Goal: Complete application form: Complete application form

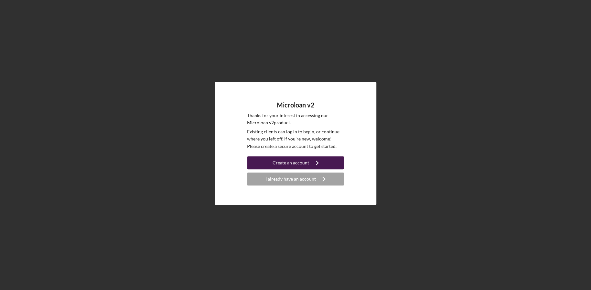
click at [296, 165] on div "Create an account" at bounding box center [291, 162] width 37 height 13
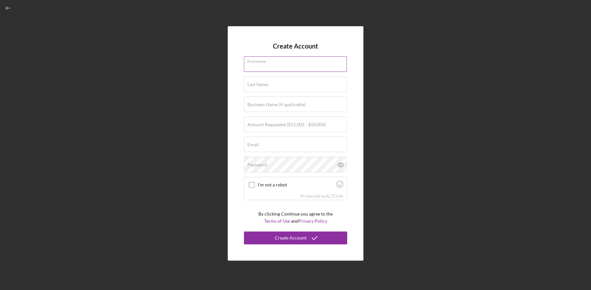
click at [282, 67] on input "First Name" at bounding box center [295, 64] width 103 height 16
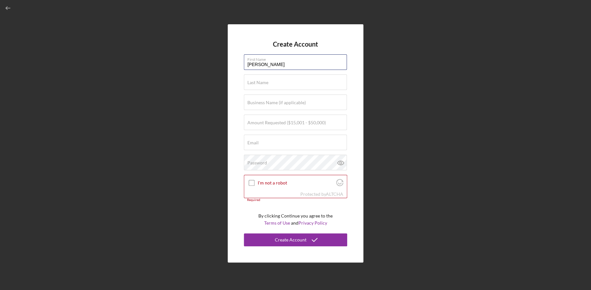
type input "[PERSON_NAME]"
type input "Ranger Global Security, Inc."
type input "$50,000"
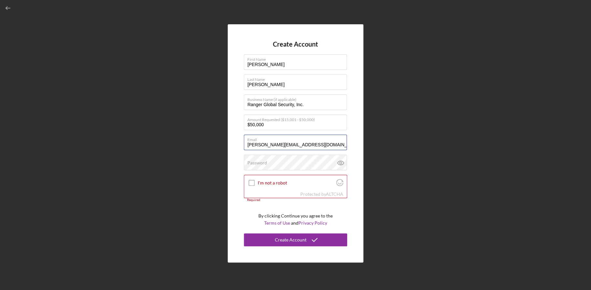
type input "[PERSON_NAME][EMAIL_ADDRESS][DOMAIN_NAME]"
click at [263, 159] on div "Password" at bounding box center [295, 162] width 103 height 16
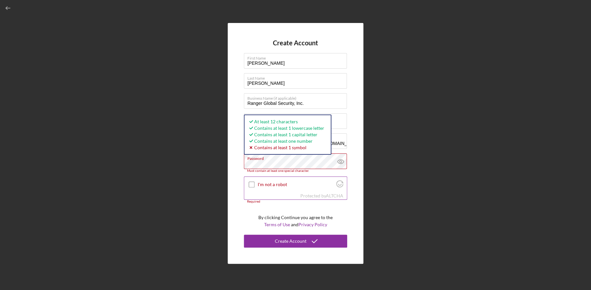
click at [251, 186] on input "I'm not a robot" at bounding box center [252, 184] width 6 height 6
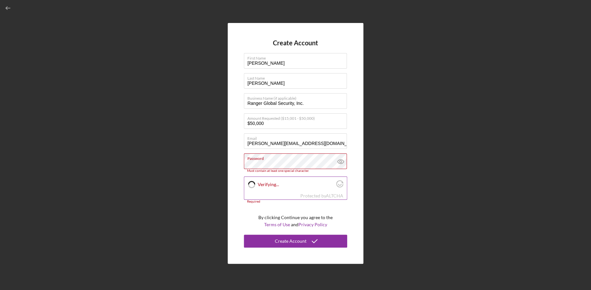
checkbox input "true"
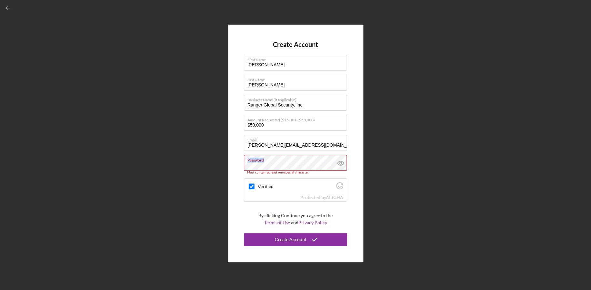
drag, startPoint x: 309, startPoint y: 162, endPoint x: 63, endPoint y: 155, distance: 246.0
click at [57, 155] on div "Create Account First Name [PERSON_NAME] Last Name [PERSON_NAME] Business Name (…" at bounding box center [295, 143] width 585 height 286
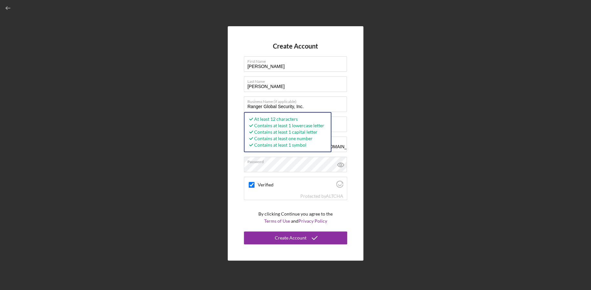
click at [364, 170] on div "Create Account First Name [PERSON_NAME] Last Name [PERSON_NAME] Business Name (…" at bounding box center [295, 143] width 585 height 286
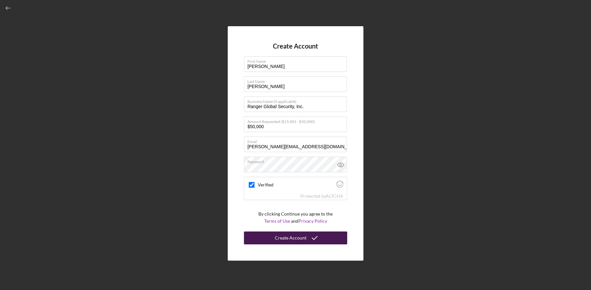
click at [277, 238] on div "Create Account" at bounding box center [291, 237] width 32 height 13
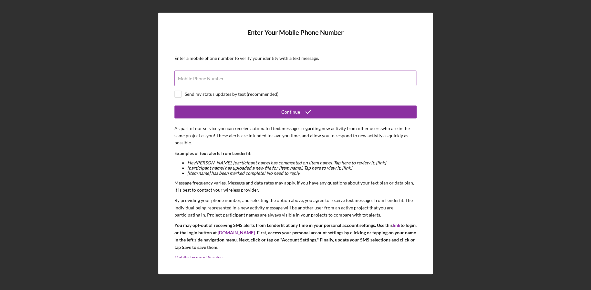
click at [227, 71] on div "Mobile Phone Number" at bounding box center [295, 78] width 242 height 16
type input "[PHONE_NUMBER]"
click at [216, 93] on div "Send my status updates by text (recommended)" at bounding box center [232, 93] width 94 height 5
checkbox input "true"
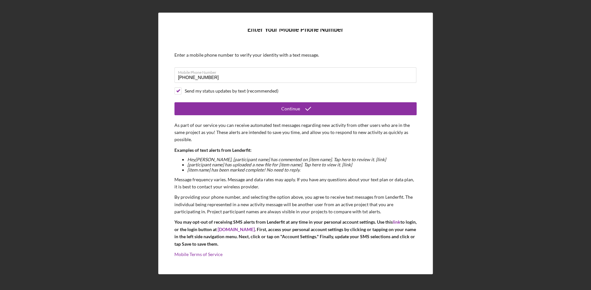
scroll to position [6, 0]
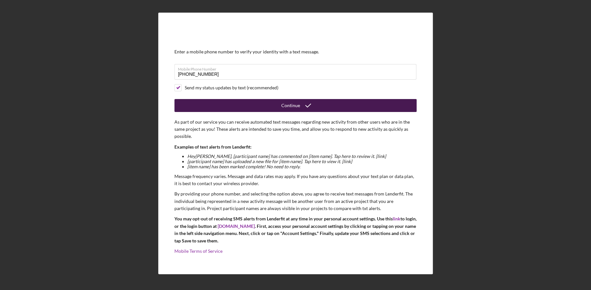
click at [264, 108] on button "Continue" at bounding box center [295, 105] width 242 height 13
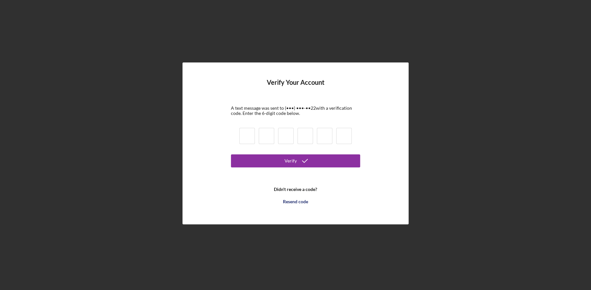
click at [240, 140] on input at bounding box center [247, 136] width 16 height 16
type input "3"
type input "2"
type input "4"
type input "1"
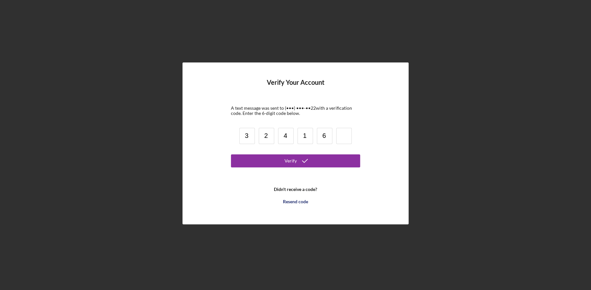
type input "6"
type input "5"
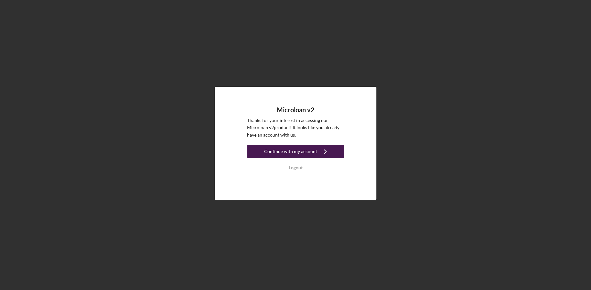
click at [321, 154] on icon "Icon/Navigate" at bounding box center [325, 151] width 16 height 16
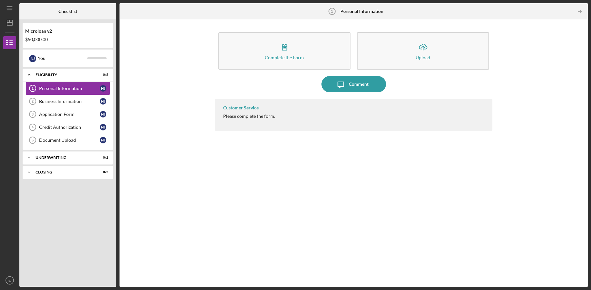
click at [66, 87] on div "Personal Information" at bounding box center [69, 88] width 61 height 5
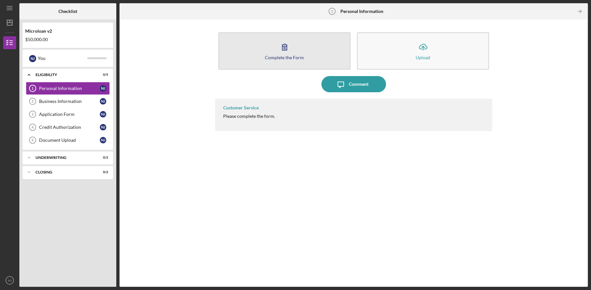
click at [271, 55] on div "Complete the Form" at bounding box center [284, 57] width 39 height 5
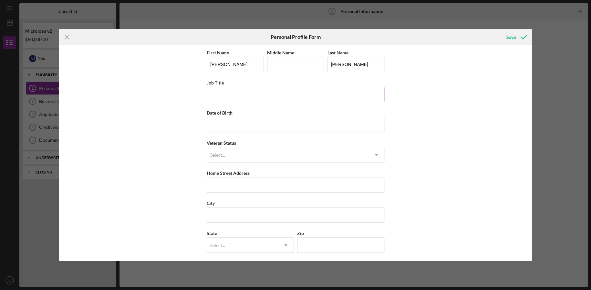
click at [279, 94] on input "Job Title" at bounding box center [296, 95] width 178 height 16
type input "CEO/Office Admin"
type input "[DATE]"
click at [313, 167] on div "First Name [PERSON_NAME] Middle Name Last Name [PERSON_NAME] Title CEO/Office A…" at bounding box center [296, 168] width 178 height 241
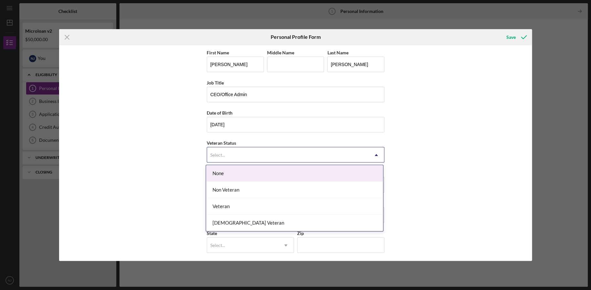
click at [313, 159] on div "Select..." at bounding box center [288, 154] width 162 height 15
click at [275, 176] on div "None" at bounding box center [294, 173] width 177 height 16
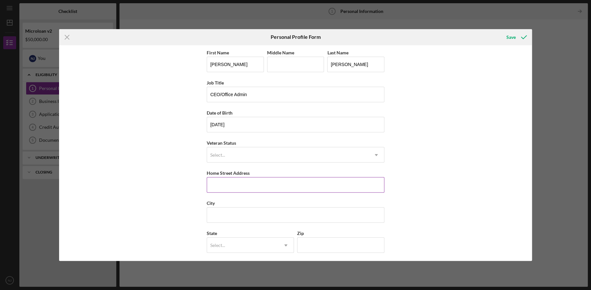
click at [233, 178] on input "Home Street Address" at bounding box center [296, 185] width 178 height 16
type input "[STREET_ADDRESS]"
type input "TEMECULA"
type input "[US_STATE]"
type input "92592"
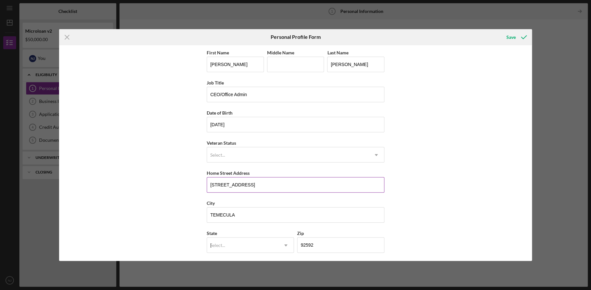
type input "[GEOGRAPHIC_DATA]"
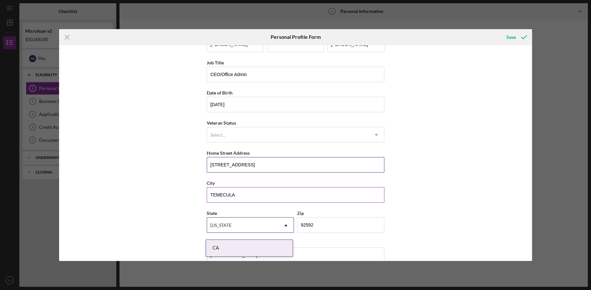
scroll to position [31, 0]
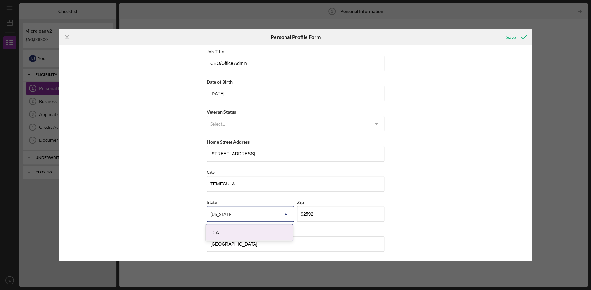
click at [462, 182] on div "First Name [PERSON_NAME] Middle Name Last Name [PERSON_NAME] Title CEO/Office A…" at bounding box center [295, 153] width 473 height 216
drag, startPoint x: 410, startPoint y: 235, endPoint x: 375, endPoint y: 237, distance: 34.9
click at [402, 237] on div "First Name [PERSON_NAME] Middle Name Last Name [PERSON_NAME] Title CEO/Office A…" at bounding box center [295, 153] width 473 height 216
click at [233, 229] on div "CA" at bounding box center [249, 232] width 87 height 16
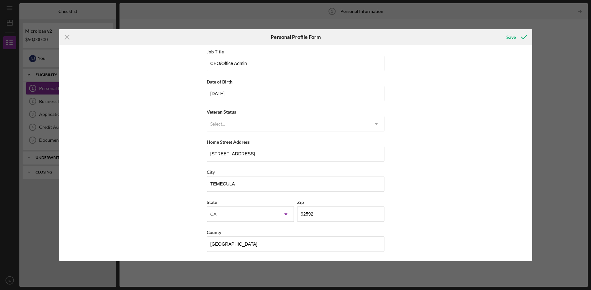
click at [433, 205] on div "First Name [PERSON_NAME] Middle Name Last Name [PERSON_NAME] Title CEO/Office A…" at bounding box center [295, 153] width 473 height 216
click at [515, 38] on div "Save" at bounding box center [511, 37] width 9 height 13
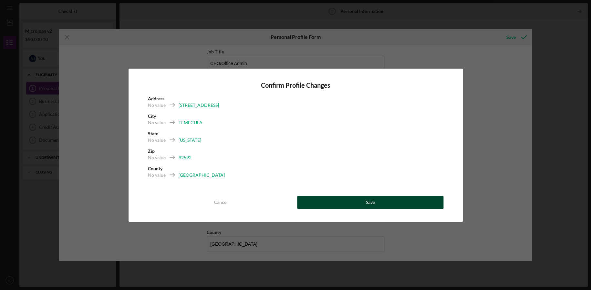
click at [358, 202] on button "Save" at bounding box center [370, 201] width 146 height 13
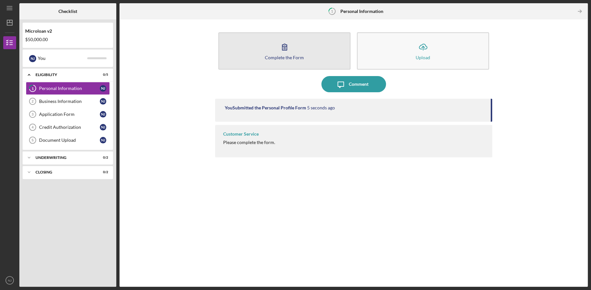
click at [280, 51] on icon "button" at bounding box center [285, 47] width 16 height 16
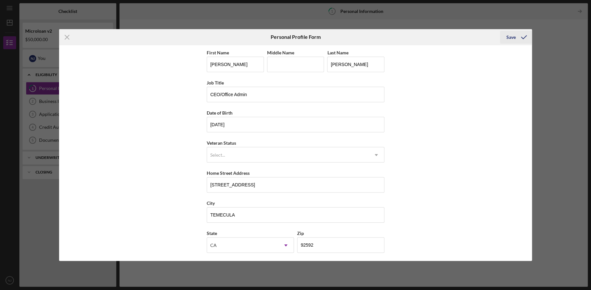
click at [515, 36] on div "Save" at bounding box center [511, 37] width 9 height 13
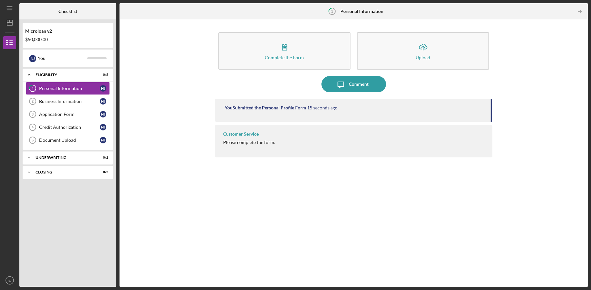
click at [240, 139] on div "Customer Service Please complete the form." at bounding box center [353, 141] width 277 height 32
drag, startPoint x: 240, startPoint y: 139, endPoint x: 240, endPoint y: 127, distance: 12.0
click at [240, 127] on div "Customer Service Please complete the form." at bounding box center [353, 141] width 277 height 32
click at [305, 140] on div "Customer Service Please complete the form." at bounding box center [353, 141] width 277 height 32
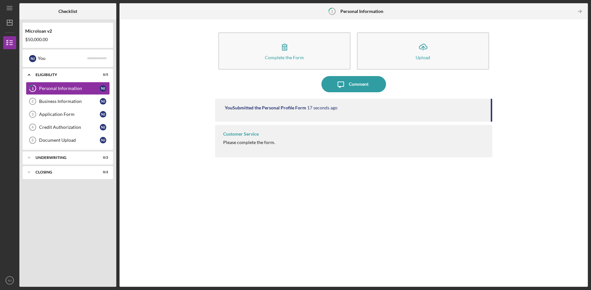
click at [319, 112] on div "You Submitted the Personal Profile Form 17 seconds ago" at bounding box center [353, 110] width 277 height 23
click at [289, 107] on div "You Submitted the Personal Profile Form" at bounding box center [265, 107] width 81 height 5
click at [60, 99] on div "Business Information" at bounding box center [69, 101] width 61 height 5
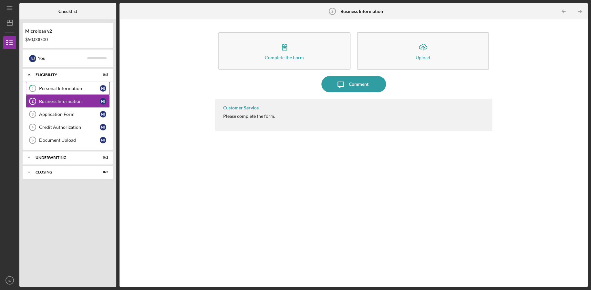
click at [65, 90] on div "Personal Information" at bounding box center [69, 88] width 61 height 5
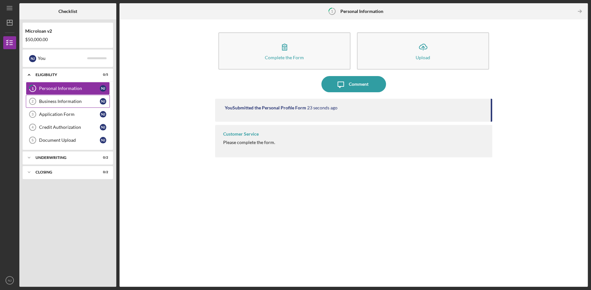
click at [63, 101] on div "Business Information" at bounding box center [69, 101] width 61 height 5
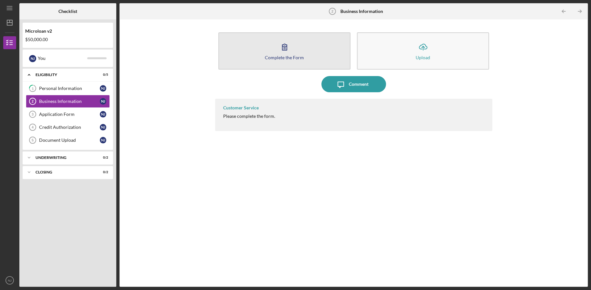
click at [300, 55] on div "Complete the Form" at bounding box center [284, 57] width 39 height 5
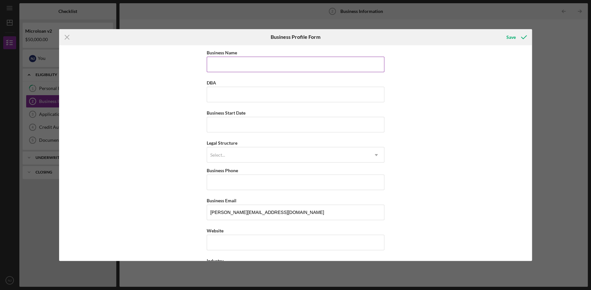
click at [285, 71] on input "Business Name" at bounding box center [296, 65] width 178 height 16
type input "Ranger Global Security, Inc."
type input "[DATE]"
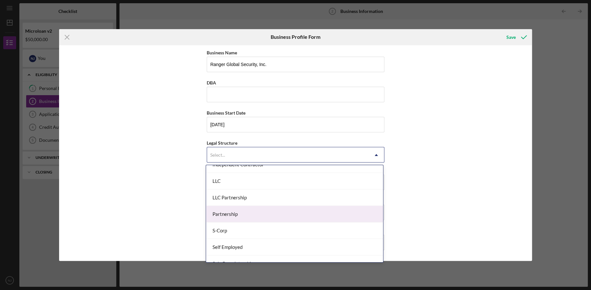
scroll to position [150, 0]
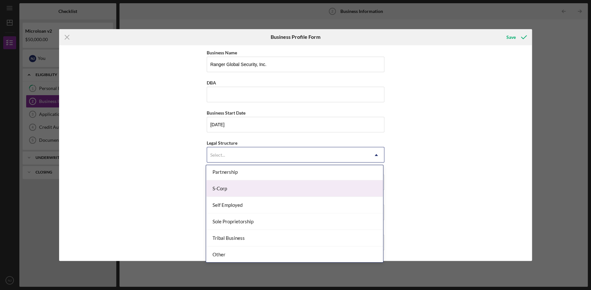
click at [269, 190] on div "S-Corp" at bounding box center [294, 188] width 177 height 16
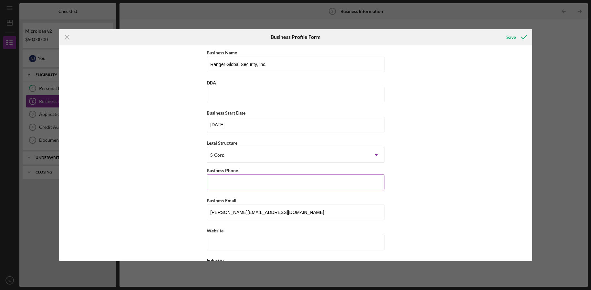
click at [232, 182] on input "Business Phone" at bounding box center [296, 182] width 178 height 16
type input "[PHONE_NUMBER]"
type input "[STREET_ADDRESS]"
type input "TEMECULA"
type input "[US_STATE]"
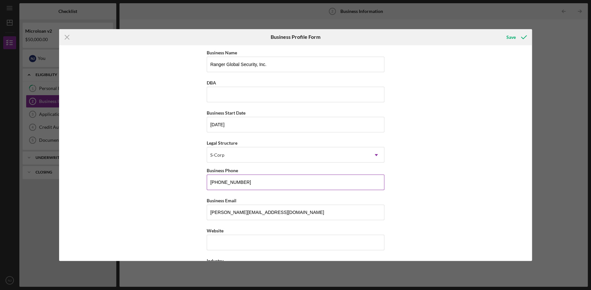
type input "92592"
type input "[US_STATE]"
drag, startPoint x: 251, startPoint y: 184, endPoint x: 173, endPoint y: 182, distance: 77.9
click at [173, 182] on div "Business Name Ranger Global Security, Inc. DBA Business Start Date [DATE] Legal…" at bounding box center [295, 153] width 473 height 216
click at [241, 183] on input "(844) 677-####" at bounding box center [296, 182] width 178 height 16
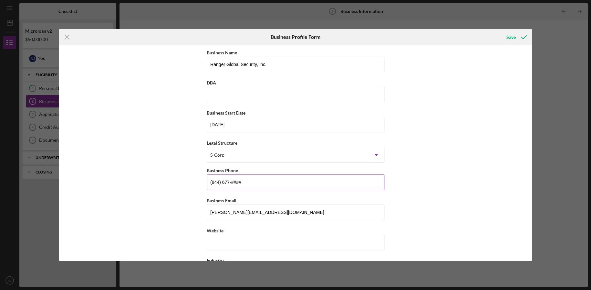
click at [241, 183] on input "(844) 677-####" at bounding box center [296, 182] width 178 height 16
paste input "4-8273"
type input "[PHONE_NUMBER]"
click at [249, 210] on input "[PERSON_NAME][EMAIL_ADDRESS][DOMAIN_NAME]" at bounding box center [296, 212] width 178 height 16
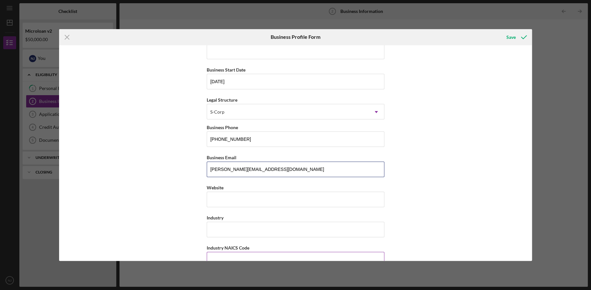
scroll to position [108, 0]
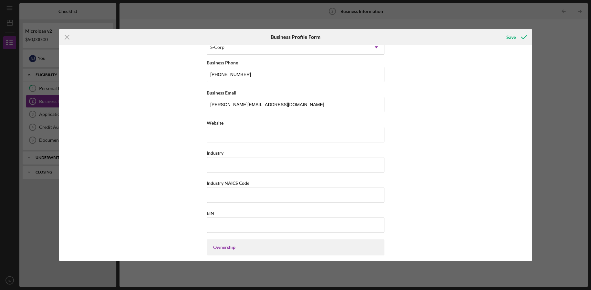
click at [228, 145] on div "Business Name Ranger Global Security, Inc. DBA Business Start Date [DATE] Legal…" at bounding box center [296, 268] width 178 height 654
click at [229, 136] on input "Website" at bounding box center [296, 135] width 178 height 16
click at [266, 132] on input "Website" at bounding box center [296, 135] width 178 height 16
paste input "[DOMAIN_NAME][URL]"
type input "[DOMAIN_NAME][URL]"
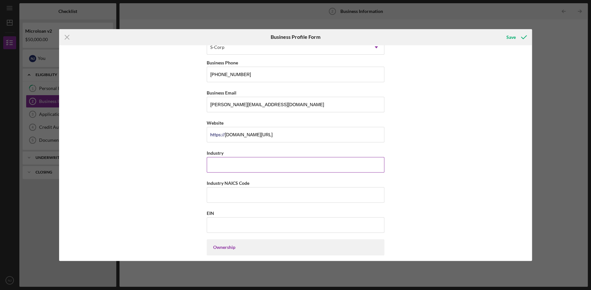
click at [228, 160] on input "Industry" at bounding box center [296, 165] width 178 height 16
click at [249, 162] on input "Security Guard Services" at bounding box center [296, 165] width 178 height 16
type input "Security Guard Services"
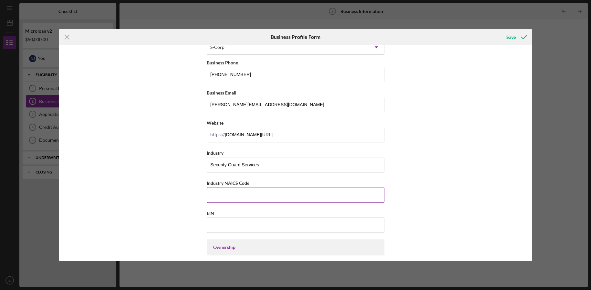
click at [280, 193] on input "Industry NAICS Code" at bounding box center [296, 195] width 178 height 16
paste input
click at [212, 189] on input "Industry NAICS Code" at bounding box center [296, 195] width 178 height 16
paste input
type input "561612"
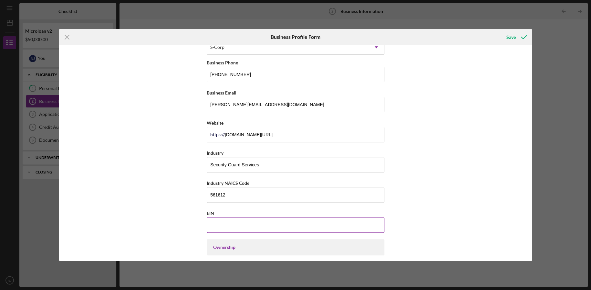
click at [261, 230] on input "EIN" at bounding box center [296, 225] width 178 height 16
paste input "[US_EMPLOYER_IDENTIFICATION_NUMBER]"
type input "[US_EMPLOYER_IDENTIFICATION_NUMBER]"
click at [379, 204] on div "Business Name Ranger Global Security, Inc. DBA Business Start Date [DATE] Legal…" at bounding box center [296, 268] width 178 height 654
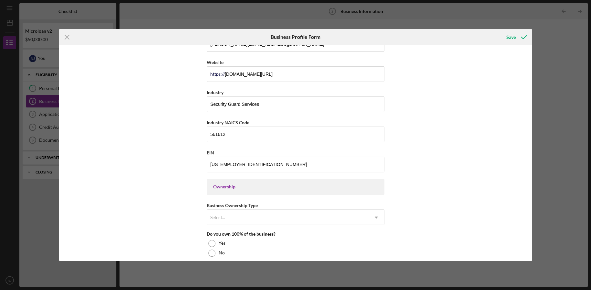
scroll to position [215, 0]
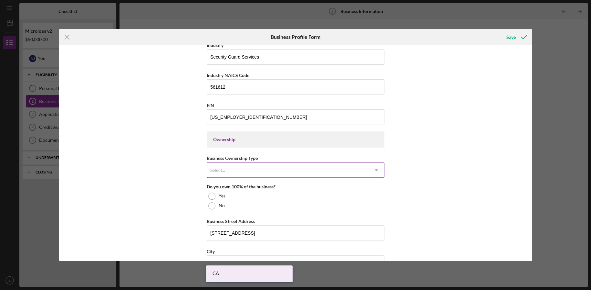
click at [248, 167] on div "Select..." at bounding box center [288, 170] width 162 height 15
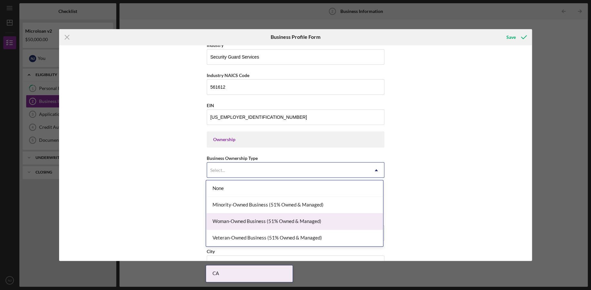
click at [248, 216] on div "Woman-Owned Business (51% Owned & Managed)" at bounding box center [294, 221] width 177 height 16
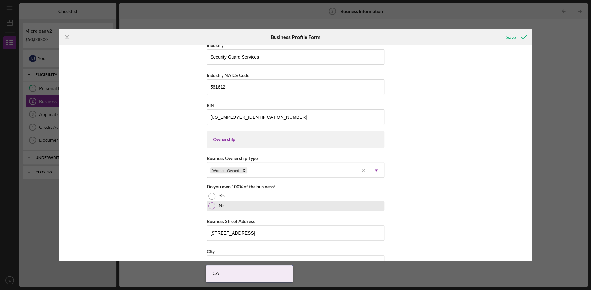
click at [216, 204] on div "No" at bounding box center [296, 206] width 178 height 10
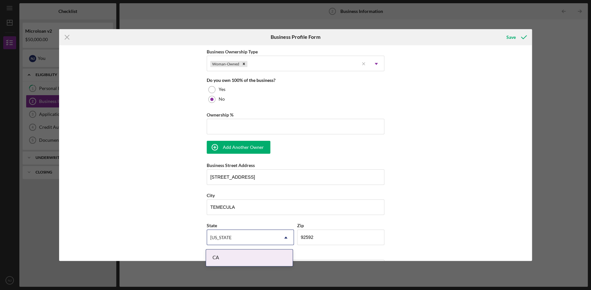
scroll to position [323, 0]
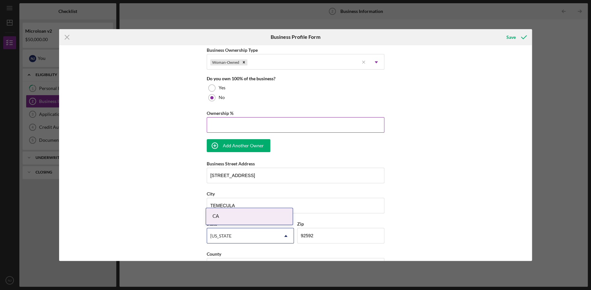
click at [233, 121] on input "Ownership %" at bounding box center [296, 125] width 178 height 16
type input "51.00%"
click at [249, 135] on div "Business Name Ranger Global Security, Inc. DBA Business Start Date [DATE] Legal…" at bounding box center [296, 77] width 178 height 705
click at [243, 141] on div "Add Another Owner" at bounding box center [243, 145] width 41 height 13
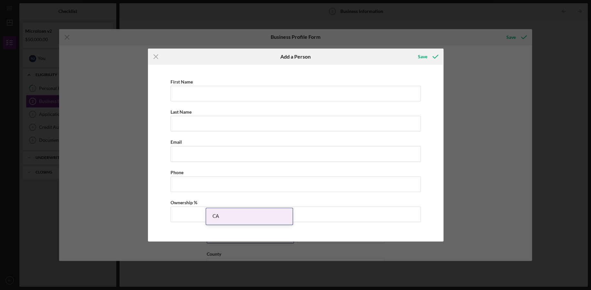
click at [228, 104] on div "First Name Last Name Email Phone Ownership %" at bounding box center [295, 153] width 289 height 170
click at [233, 96] on input "First Name" at bounding box center [296, 94] width 250 height 16
type input "[PERSON_NAME]"
type input "Nasim"
type input "[EMAIL_ADDRESS][DOMAIN_NAME]"
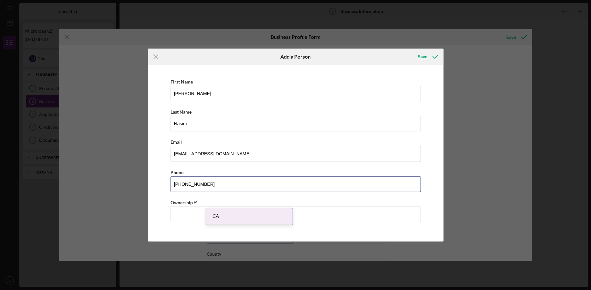
type input "[PHONE_NUMBER]"
type input "49.00%"
click at [427, 57] on icon "button" at bounding box center [435, 56] width 16 height 16
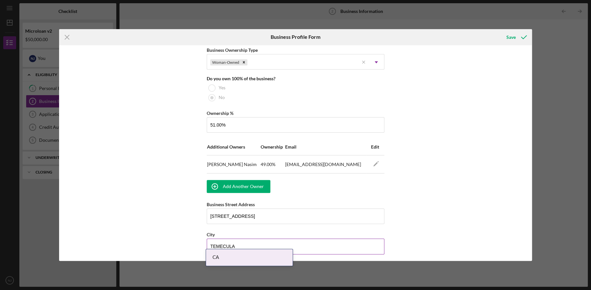
scroll to position [431, 0]
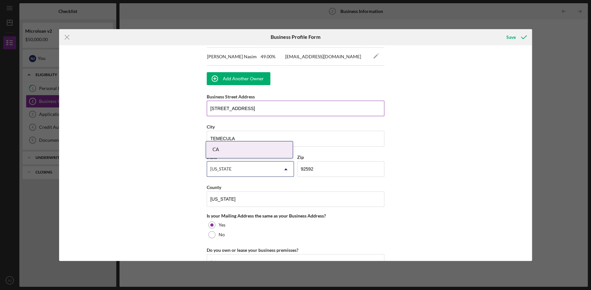
click at [257, 108] on input "[STREET_ADDRESS]" at bounding box center [296, 108] width 178 height 16
type input "[STREET_ADDRESS]"
click at [312, 166] on input "92592" at bounding box center [340, 169] width 87 height 16
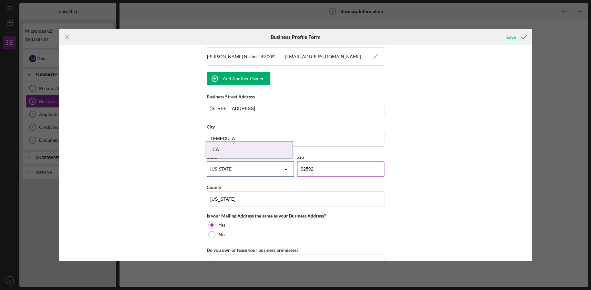
drag, startPoint x: 315, startPoint y: 167, endPoint x: 299, endPoint y: 167, distance: 16.5
click at [299, 167] on input "92592" at bounding box center [340, 169] width 87 height 16
type input "92590"
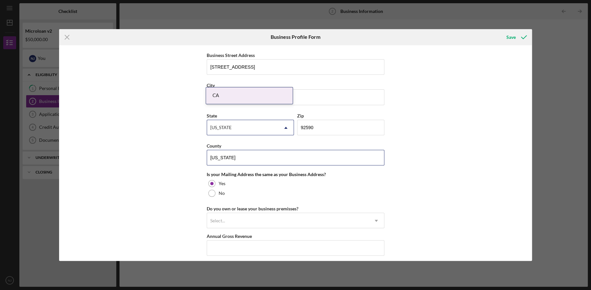
scroll to position [485, 0]
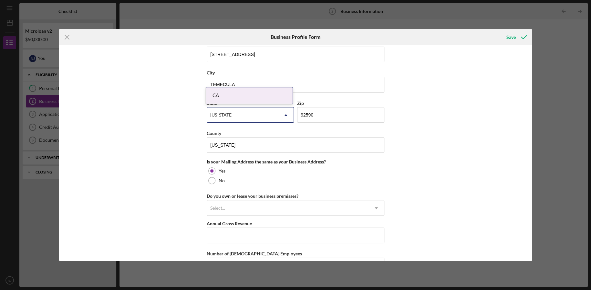
click at [205, 104] on div "Business Name Ranger Global Security, Inc. DBA Business Start Date [DATE] Legal…" at bounding box center [295, 153] width 473 height 216
click at [227, 98] on div "CA" at bounding box center [249, 95] width 87 height 16
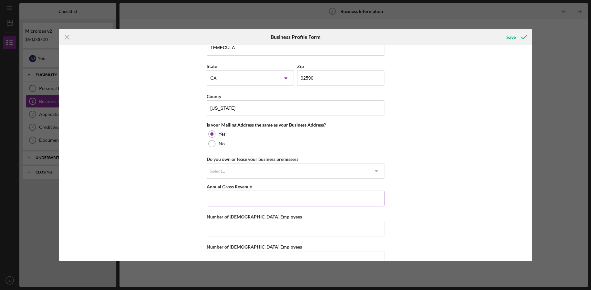
scroll to position [536, 0]
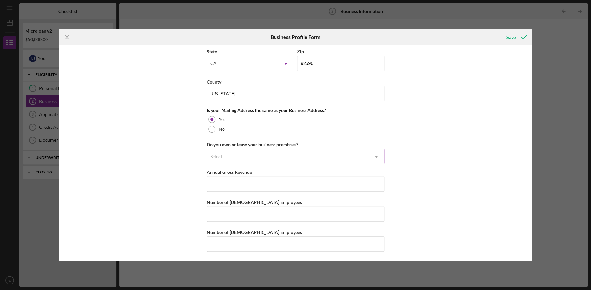
click at [263, 159] on div "Select..." at bounding box center [288, 156] width 162 height 15
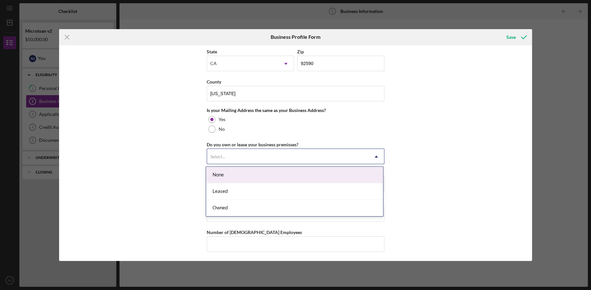
click at [250, 174] on div "None" at bounding box center [294, 174] width 177 height 16
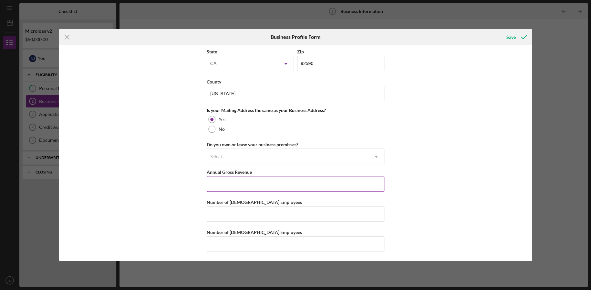
click at [239, 184] on input "Annual Gross Revenue" at bounding box center [296, 184] width 178 height 16
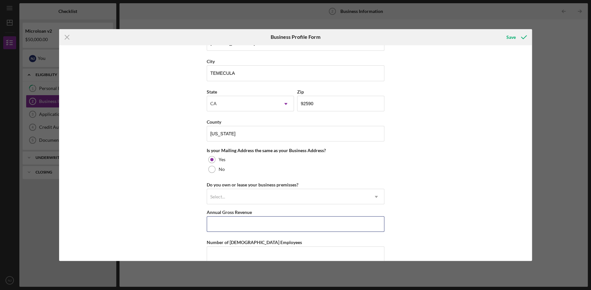
scroll to position [482, 0]
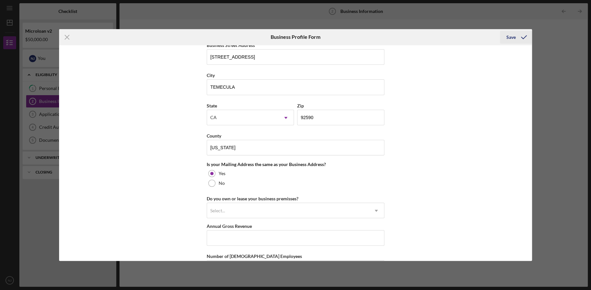
click at [517, 37] on icon "submit" at bounding box center [524, 37] width 16 height 16
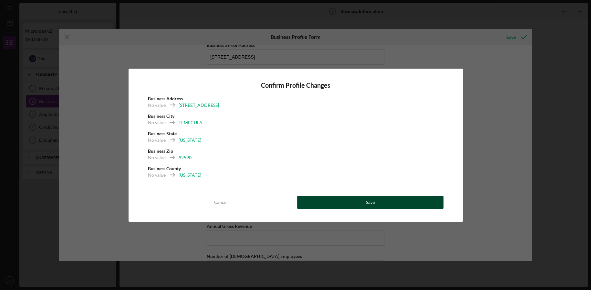
click at [333, 200] on button "Save" at bounding box center [370, 201] width 146 height 13
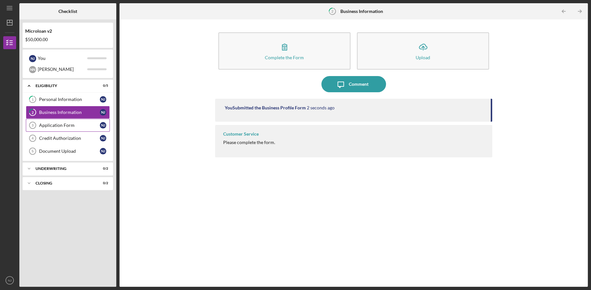
click at [52, 121] on link "Application Form 3 Application Form N J" at bounding box center [68, 125] width 84 height 13
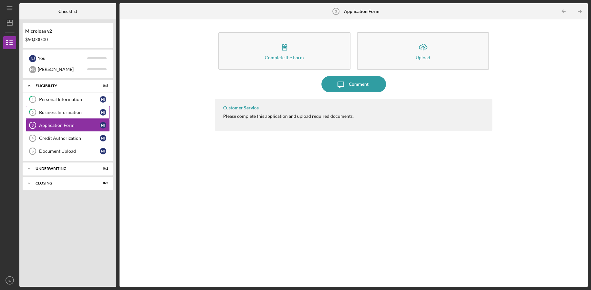
click at [55, 112] on div "Business Information" at bounding box center [69, 112] width 61 height 5
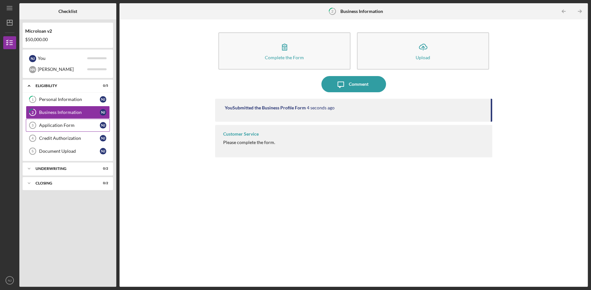
click at [52, 123] on div "Application Form" at bounding box center [69, 124] width 61 height 5
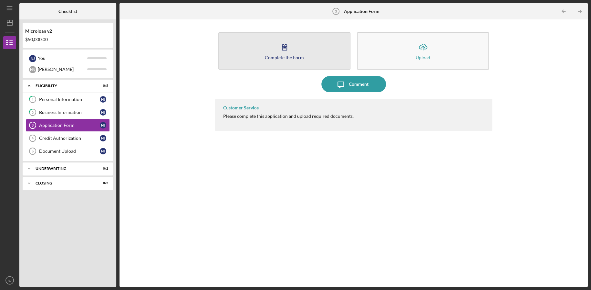
click at [299, 47] on button "Complete the Form Form" at bounding box center [284, 50] width 132 height 37
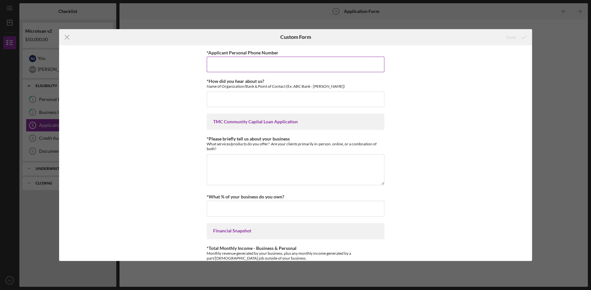
click at [258, 58] on input "*Applicant Personal Phone Number" at bounding box center [296, 65] width 178 height 16
type input "8186318484"
click at [236, 102] on input "[PERSON_NAME]" at bounding box center [296, 99] width 178 height 16
type input "[PERSON_NAME] SBDC"
click at [300, 162] on textarea "*Please briefly tell us about your business" at bounding box center [296, 169] width 178 height 31
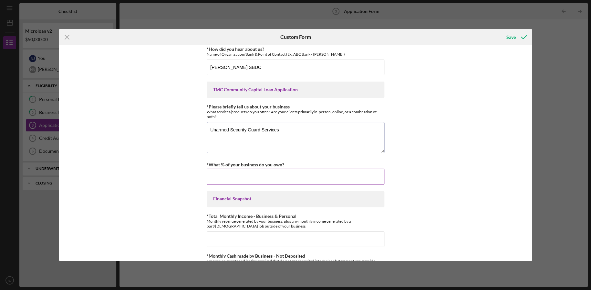
scroll to position [54, 0]
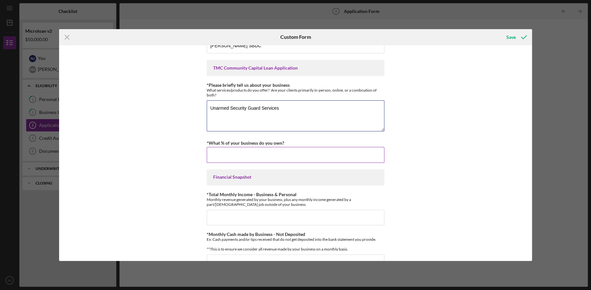
type textarea "Unarmed Security Guard Services"
click at [269, 155] on input "*What % of your business do you own?" at bounding box center [296, 155] width 178 height 16
type input "51.00000%"
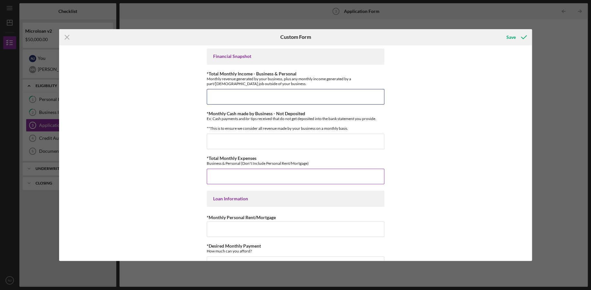
scroll to position [162, 0]
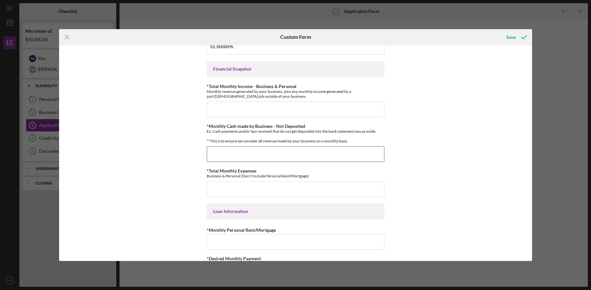
click at [242, 158] on input "*Monthly Cash made by Business - Not Deposited" at bounding box center [296, 154] width 178 height 16
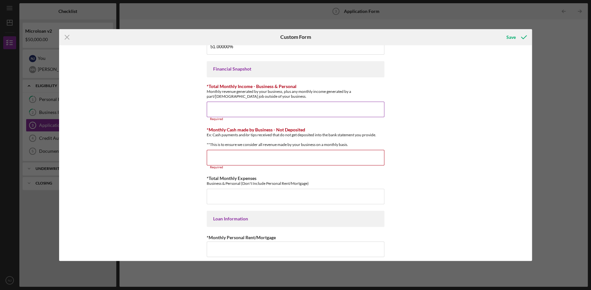
click at [296, 114] on input "*Total Monthly Income - Business & Personal" at bounding box center [296, 109] width 178 height 16
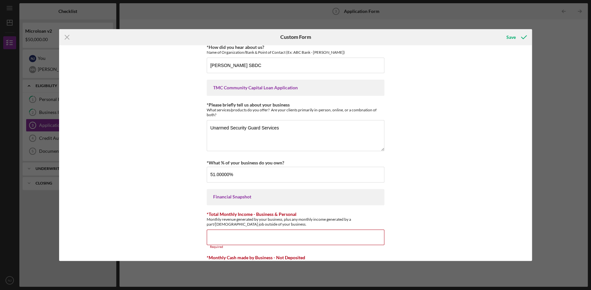
scroll to position [0, 0]
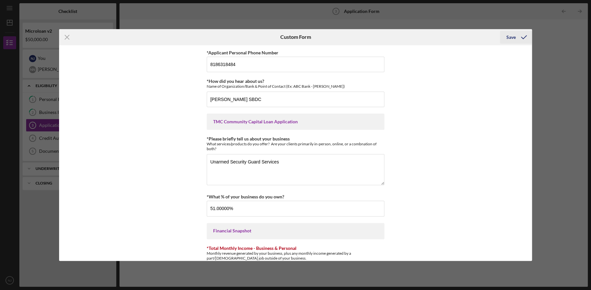
click at [508, 37] on div "Save" at bounding box center [511, 37] width 9 height 13
click at [69, 35] on line at bounding box center [67, 37] width 4 height 4
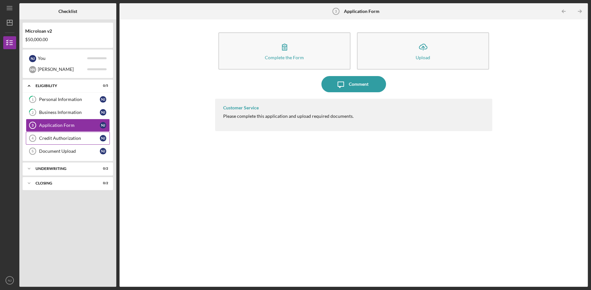
click at [49, 136] on div "Credit Authorization" at bounding box center [69, 137] width 61 height 5
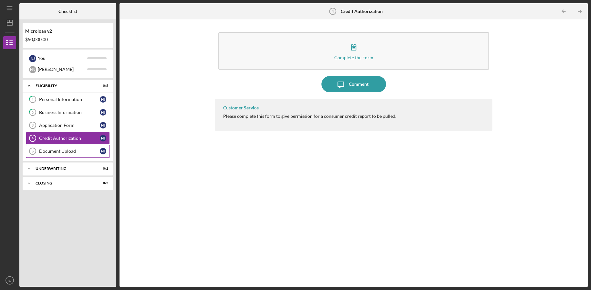
click at [50, 148] on div "Document Upload" at bounding box center [69, 150] width 61 height 5
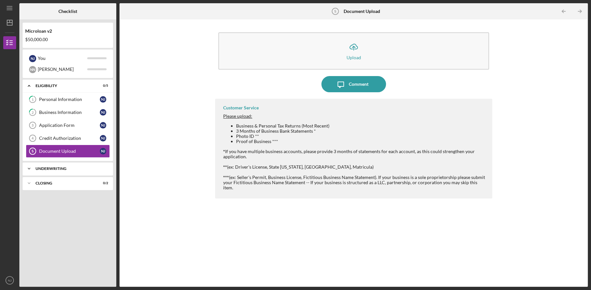
click at [47, 168] on div "Underwriting" at bounding box center [70, 168] width 69 height 4
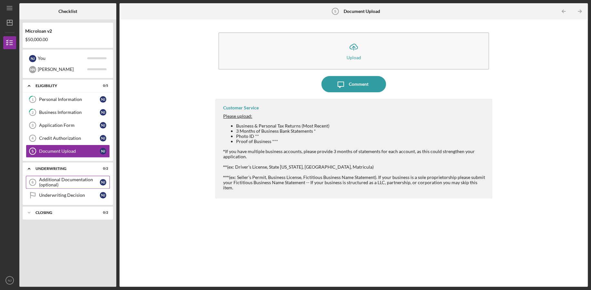
click at [55, 180] on div "Additional Documentation (optional)" at bounding box center [69, 182] width 61 height 10
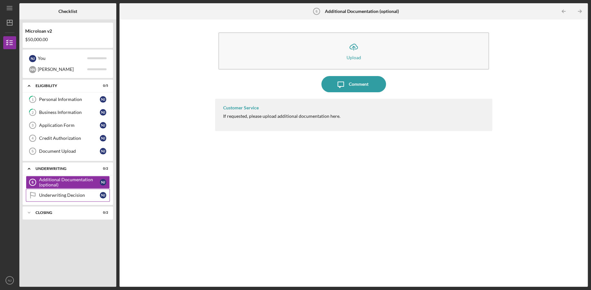
click at [58, 194] on div "Underwriting Decision" at bounding box center [69, 194] width 61 height 5
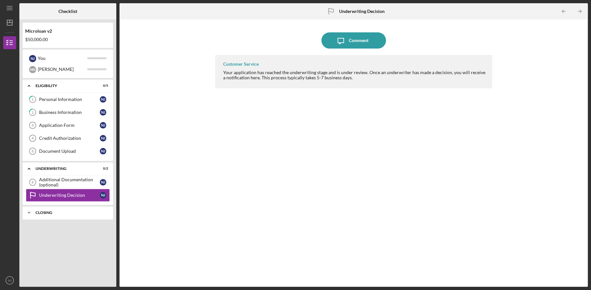
click at [59, 217] on div "Icon/Expander Closing 0 / 2" at bounding box center [68, 212] width 90 height 13
click at [56, 224] on div "Cancelled Check" at bounding box center [69, 225] width 61 height 5
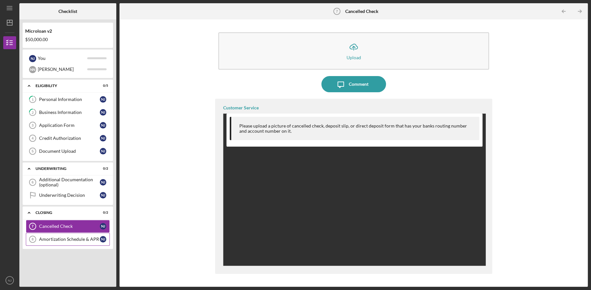
click at [57, 237] on div "Amortization Schedule & APR" at bounding box center [69, 238] width 61 height 5
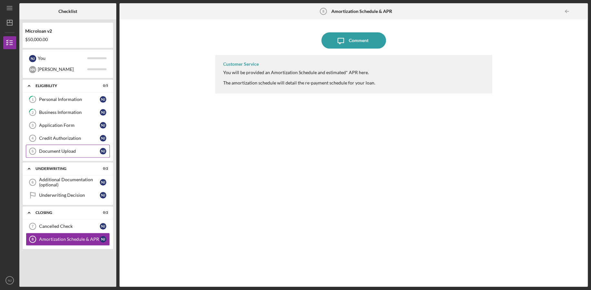
click at [53, 152] on div "Document Upload" at bounding box center [69, 150] width 61 height 5
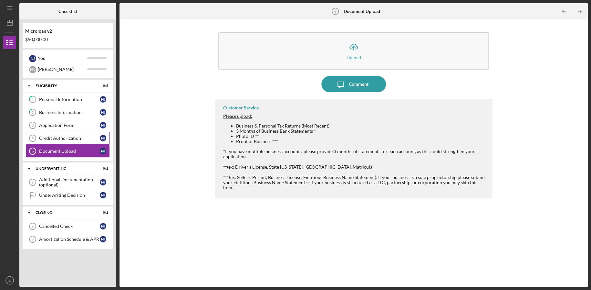
click at [56, 137] on div "Credit Authorization" at bounding box center [69, 137] width 61 height 5
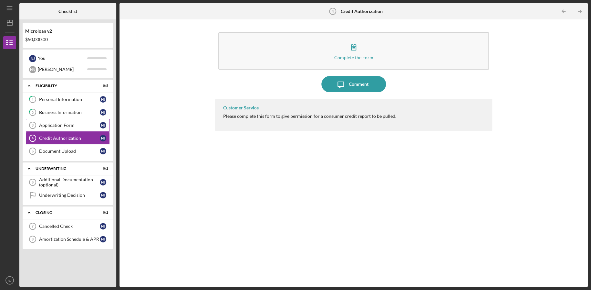
click at [58, 124] on div "Application Form" at bounding box center [69, 124] width 61 height 5
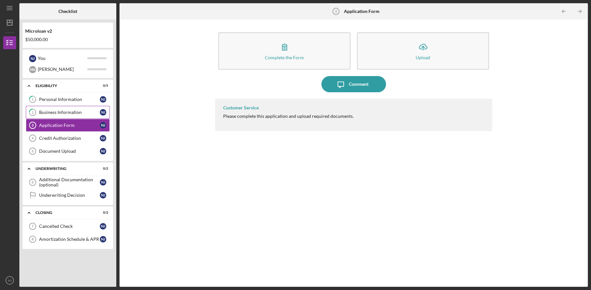
click at [61, 113] on div "Business Information" at bounding box center [69, 112] width 61 height 5
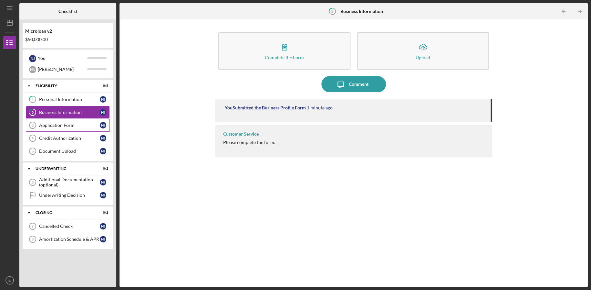
click at [57, 122] on div "Application Form" at bounding box center [69, 124] width 61 height 5
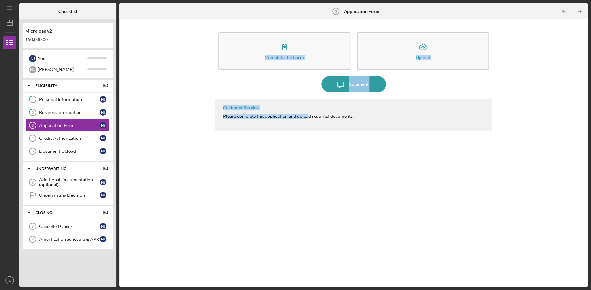
drag, startPoint x: 305, startPoint y: 123, endPoint x: 181, endPoint y: 68, distance: 135.8
click at [181, 68] on div "Complete the Form Form Icon/Upload Upload Icon/Message Comment Customer Service…" at bounding box center [354, 153] width 462 height 260
drag, startPoint x: 181, startPoint y: 68, endPoint x: 403, endPoint y: 130, distance: 230.6
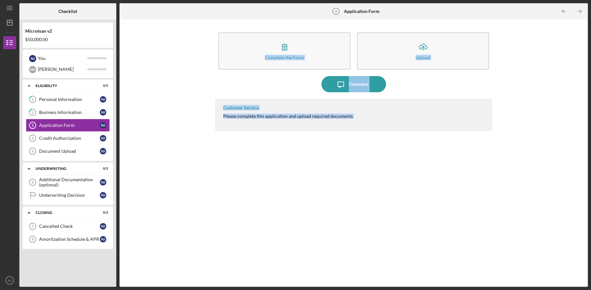
click at [401, 130] on div "Complete the Form Form Icon/Upload Upload Icon/Message Comment Customer Service…" at bounding box center [354, 153] width 462 height 260
click at [403, 130] on div "Customer Service Please complete this application and upload required documents." at bounding box center [353, 115] width 277 height 32
drag, startPoint x: 408, startPoint y: 129, endPoint x: 173, endPoint y: 42, distance: 251.0
click at [173, 42] on div "Complete the Form Form Icon/Upload Upload Icon/Message Comment Customer Service…" at bounding box center [354, 153] width 462 height 260
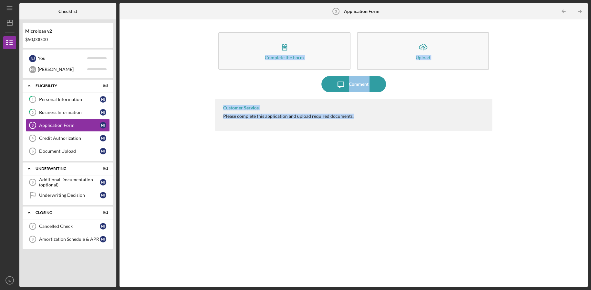
drag, startPoint x: 173, startPoint y: 42, endPoint x: 411, endPoint y: 139, distance: 257.4
click at [411, 139] on div "Complete the Form Form Icon/Upload Upload Icon/Message Comment Customer Service…" at bounding box center [354, 153] width 462 height 260
click at [411, 139] on div "Customer Service Please complete this application and upload required documents." at bounding box center [353, 188] width 277 height 178
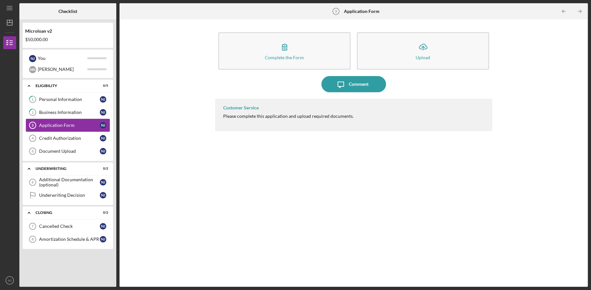
click at [56, 127] on div "Application Form" at bounding box center [69, 124] width 61 height 5
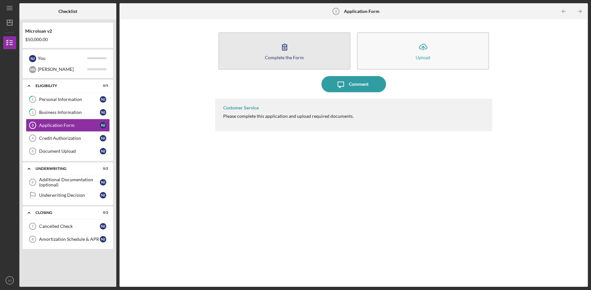
click at [309, 56] on button "Complete the Form Form" at bounding box center [284, 50] width 132 height 37
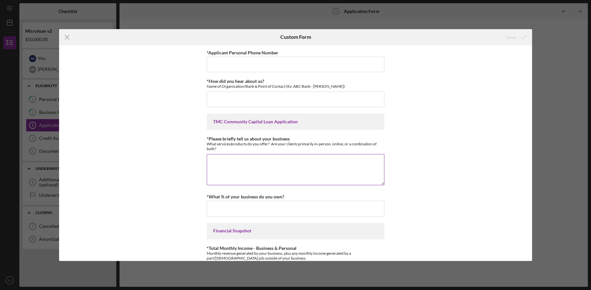
scroll to position [162, 0]
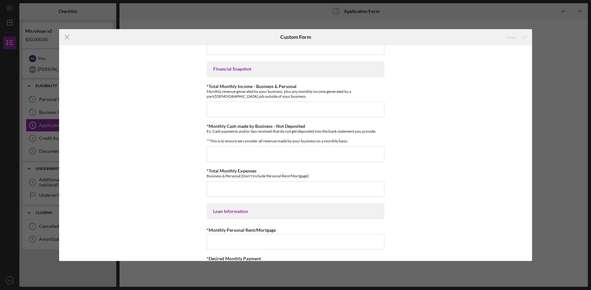
click at [543, 40] on div "Icon/Menu Close Custom Form Save *Applicant Personal Phone Number *How did you …" at bounding box center [295, 145] width 591 height 290
